Goal: Communication & Community: Participate in discussion

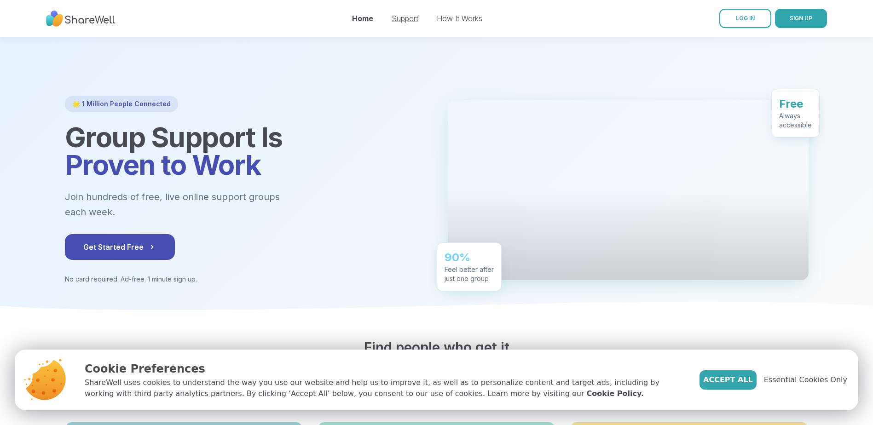
click at [415, 21] on link "Support" at bounding box center [405, 18] width 27 height 9
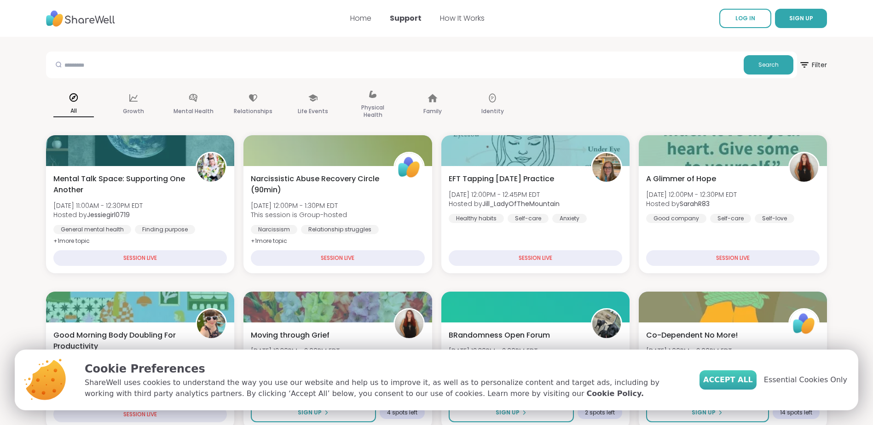
click at [748, 376] on span "Accept All" at bounding box center [728, 380] width 50 height 11
click at [748, 376] on div "Codependency" at bounding box center [757, 375] width 59 height 9
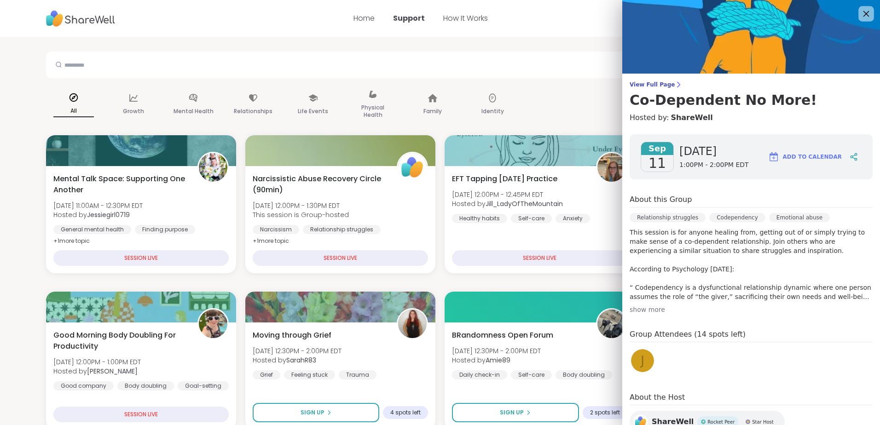
click at [860, 11] on icon at bounding box center [866, 14] width 12 height 12
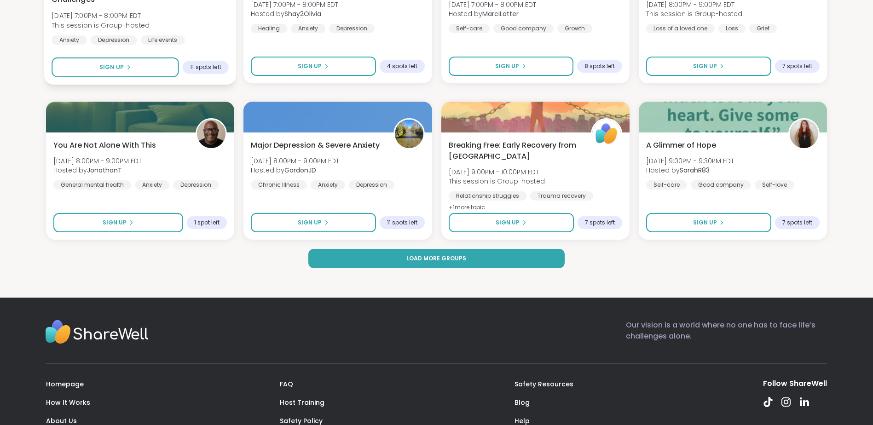
scroll to position [1289, 0]
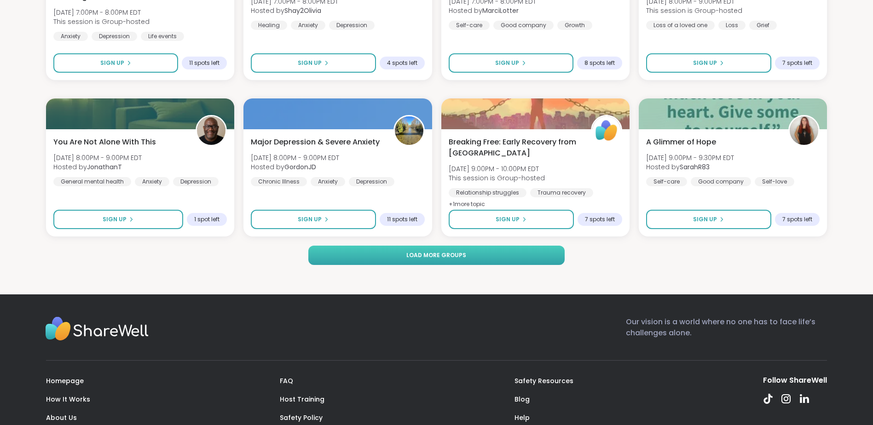
click at [528, 249] on button "Load more groups" at bounding box center [436, 255] width 257 height 19
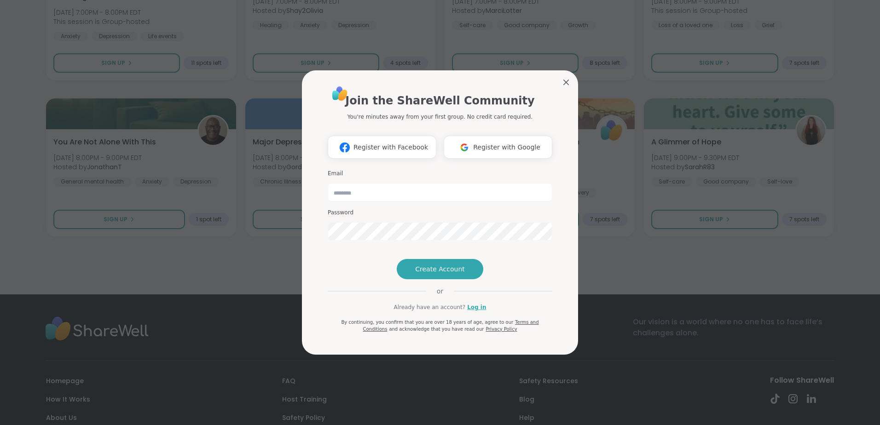
click at [562, 65] on button "Sign Up" at bounding box center [515, 62] width 127 height 19
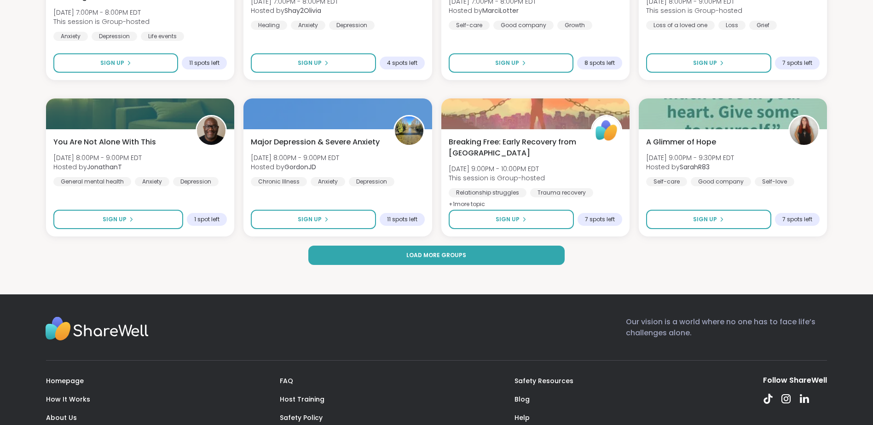
scroll to position [950, 0]
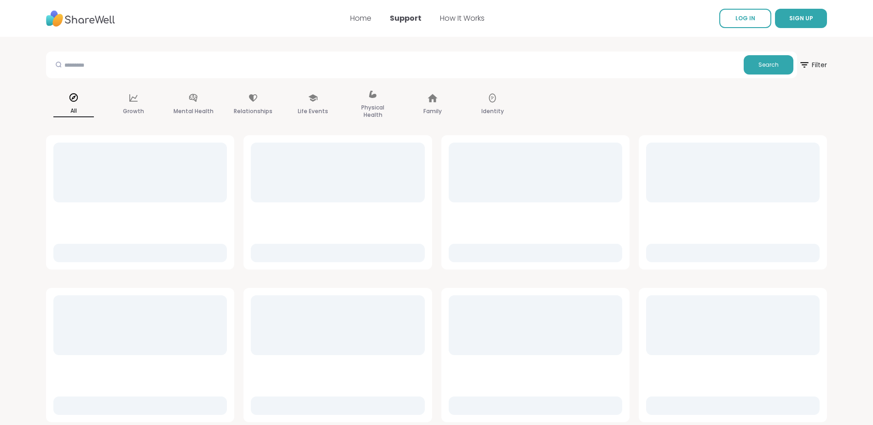
scroll to position [3, 0]
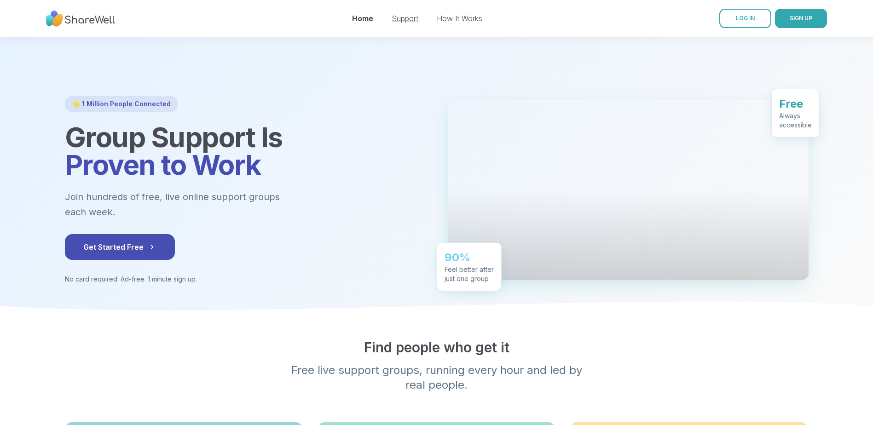
click at [417, 18] on link "Support" at bounding box center [405, 18] width 27 height 9
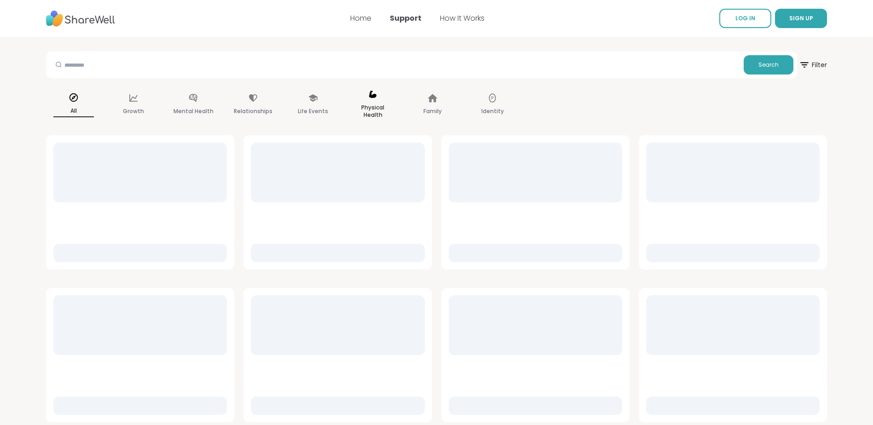
click at [376, 103] on p "Physical Health" at bounding box center [373, 111] width 41 height 18
